Goal: Transaction & Acquisition: Purchase product/service

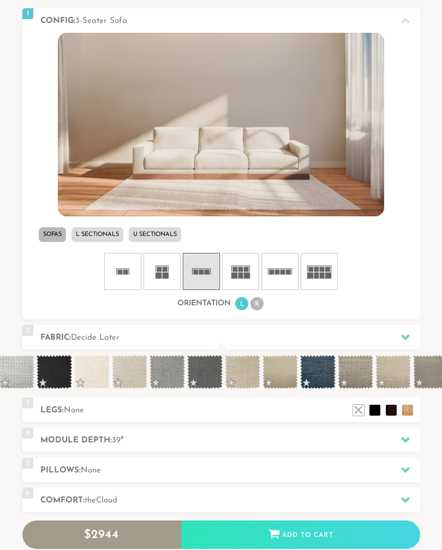
scroll to position [0, 834]
click at [134, 373] on span at bounding box center [128, 372] width 35 height 34
click at [241, 373] on span at bounding box center [241, 372] width 35 height 34
click at [279, 373] on span at bounding box center [279, 372] width 35 height 34
click at [98, 235] on li "L Sectionals" at bounding box center [98, 234] width 52 height 15
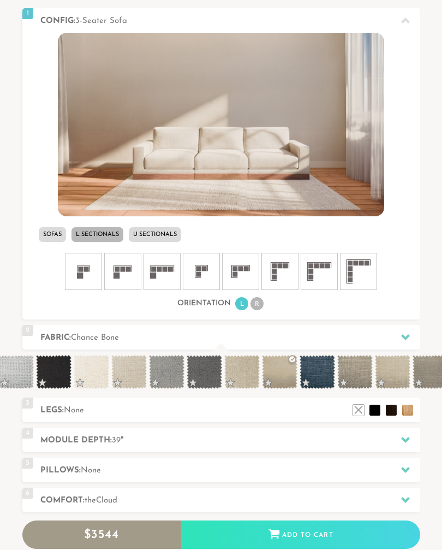
click at [162, 233] on li "U Sectionals" at bounding box center [155, 234] width 52 height 15
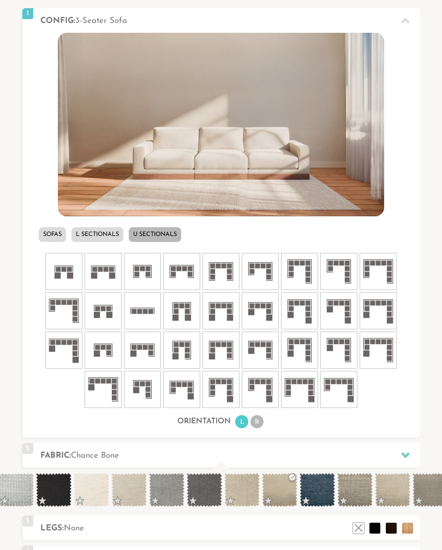
click at [64, 355] on icon at bounding box center [64, 350] width 33 height 33
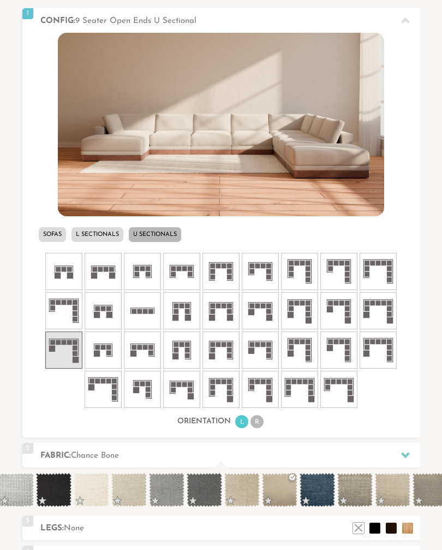
click at [337, 395] on icon at bounding box center [339, 389] width 33 height 33
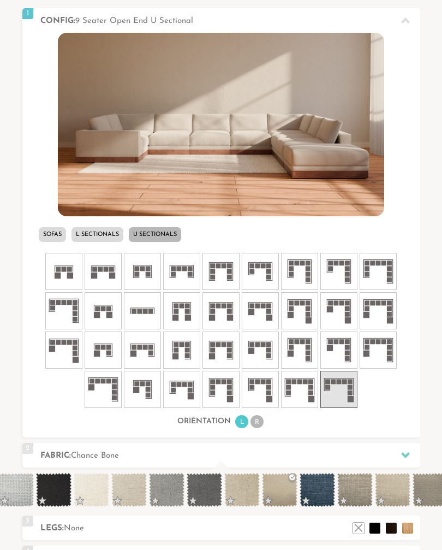
click at [131, 489] on span at bounding box center [128, 490] width 35 height 34
click at [60, 486] on span at bounding box center [53, 490] width 35 height 34
click at [133, 492] on span at bounding box center [128, 490] width 35 height 34
click at [241, 493] on span at bounding box center [241, 490] width 35 height 34
click at [395, 492] on span at bounding box center [392, 490] width 35 height 34
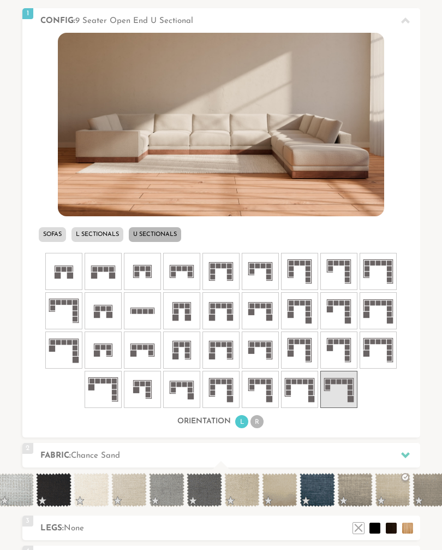
click at [128, 494] on span at bounding box center [128, 490] width 35 height 34
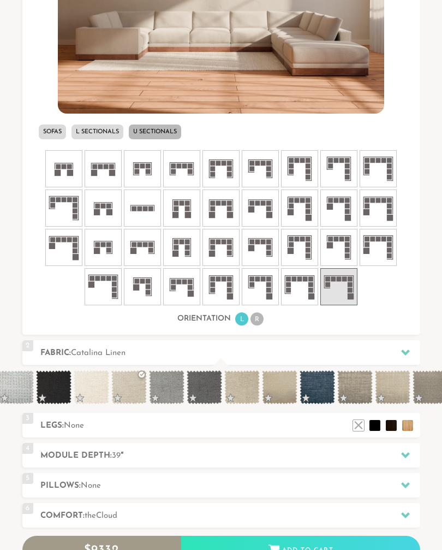
scroll to position [468, 0]
click at [375, 426] on li at bounding box center [375, 425] width 11 height 11
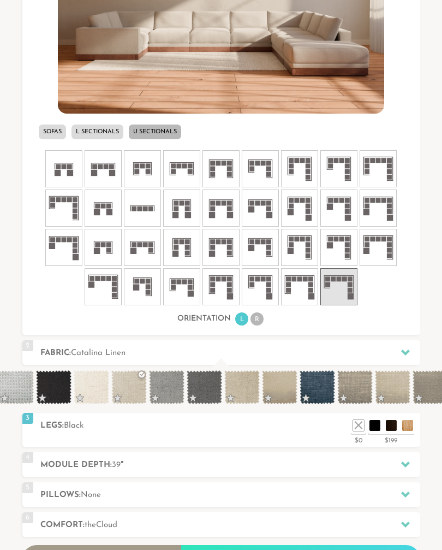
scroll to position [10528, 442]
click at [393, 425] on li at bounding box center [391, 425] width 11 height 11
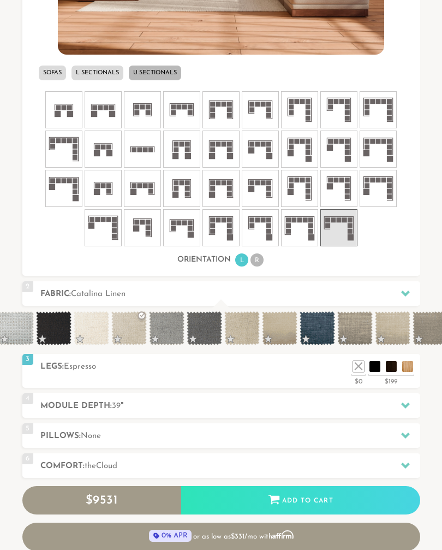
scroll to position [528, 0]
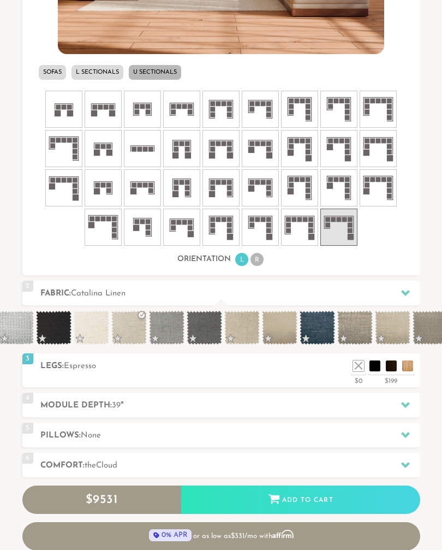
click at [74, 435] on h2 "Pillows: None" at bounding box center [230, 435] width 380 height 13
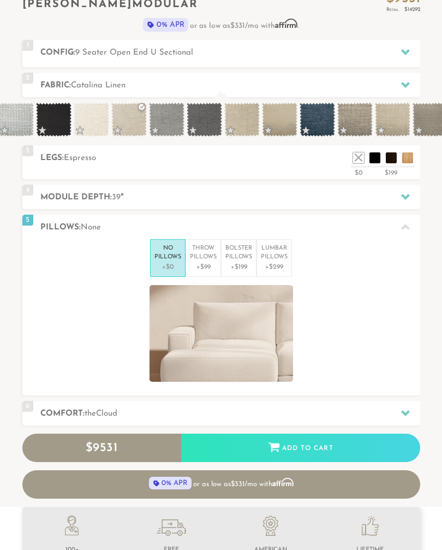
scroll to position [333, 0]
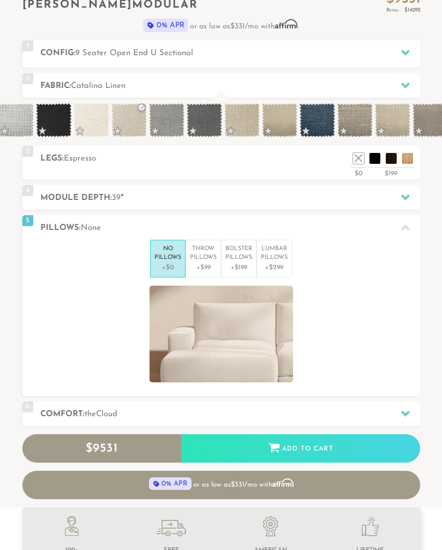
click at [404, 223] on icon at bounding box center [405, 227] width 9 height 9
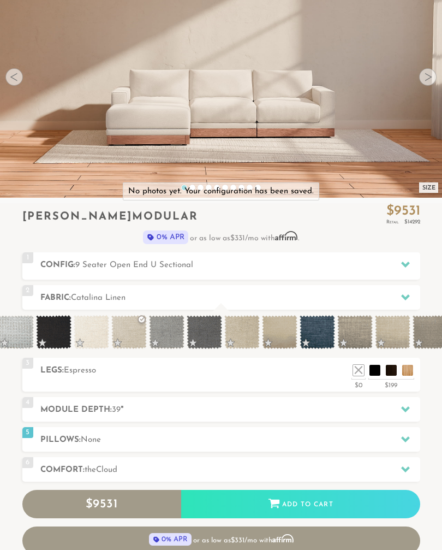
scroll to position [121, 0]
click at [83, 470] on h2 "Comfort: the Cloud" at bounding box center [230, 470] width 380 height 13
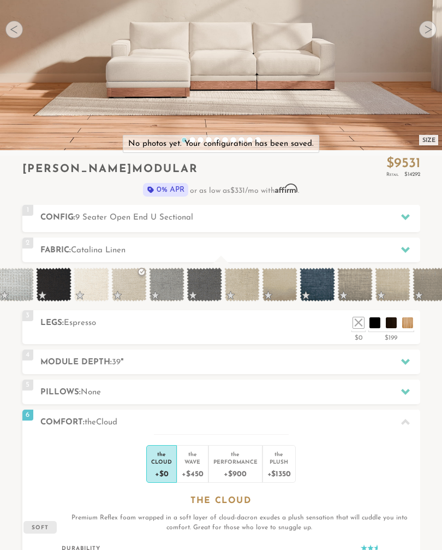
scroll to position [0, 0]
